Goal: Information Seeking & Learning: Learn about a topic

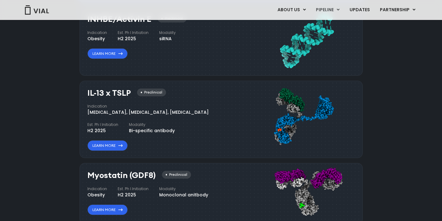
scroll to position [571, 0]
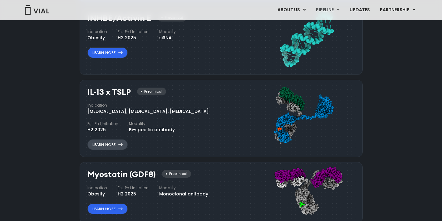
click at [100, 143] on link "Learn More" at bounding box center [107, 144] width 40 height 11
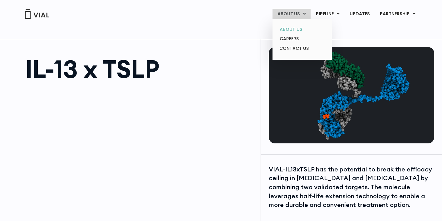
click at [296, 28] on link "ABOUT US" at bounding box center [301, 30] width 55 height 10
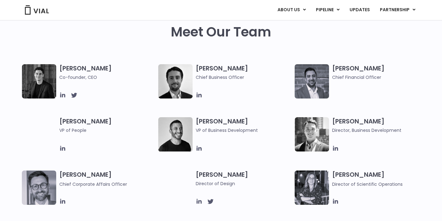
scroll to position [300, 0]
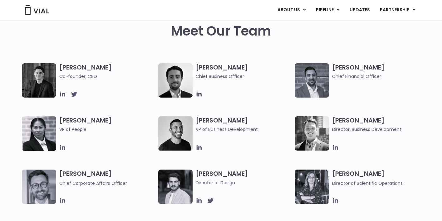
click at [12, 79] on div "Simon Burns Co-founder, CEO Max James Chief Business Officer Samir Meghji Chief…" at bounding box center [221, 195] width 442 height 265
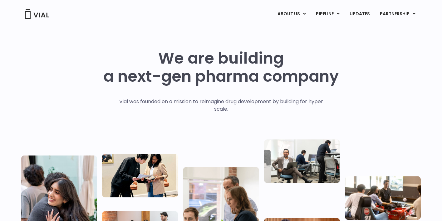
scroll to position [0, 0]
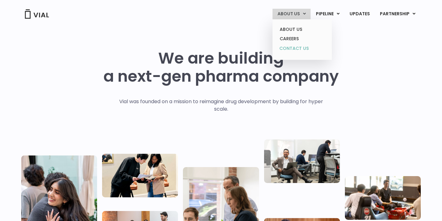
click at [296, 46] on link "CONTACT US" at bounding box center [301, 49] width 55 height 10
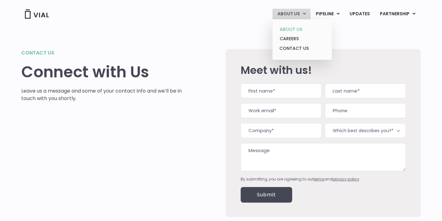
click at [293, 30] on link "ABOUT US" at bounding box center [301, 30] width 55 height 10
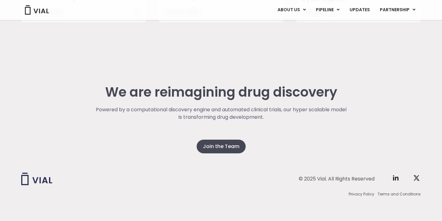
scroll to position [1606, 0]
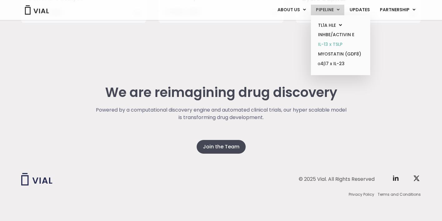
click at [331, 43] on link "IL-13 x TSLP" at bounding box center [340, 45] width 55 height 10
